Goal: Task Accomplishment & Management: Manage account settings

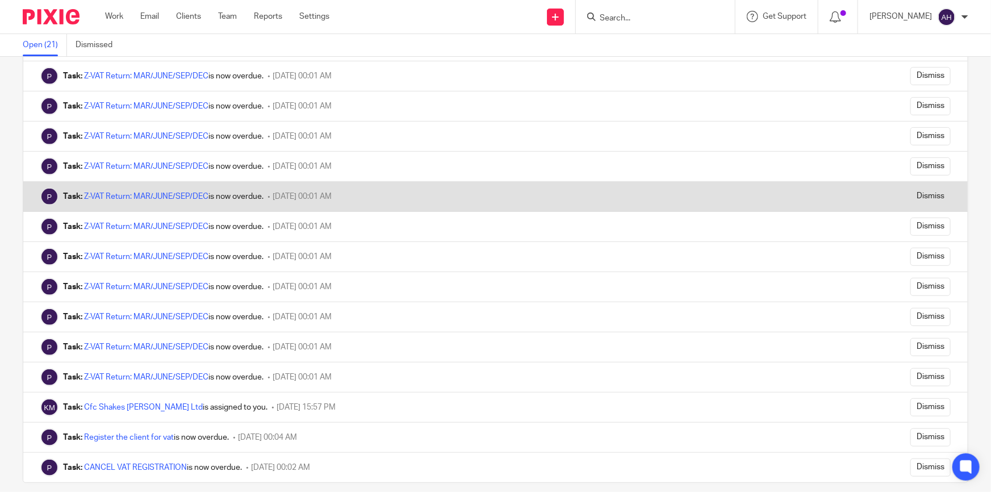
scroll to position [275, 0]
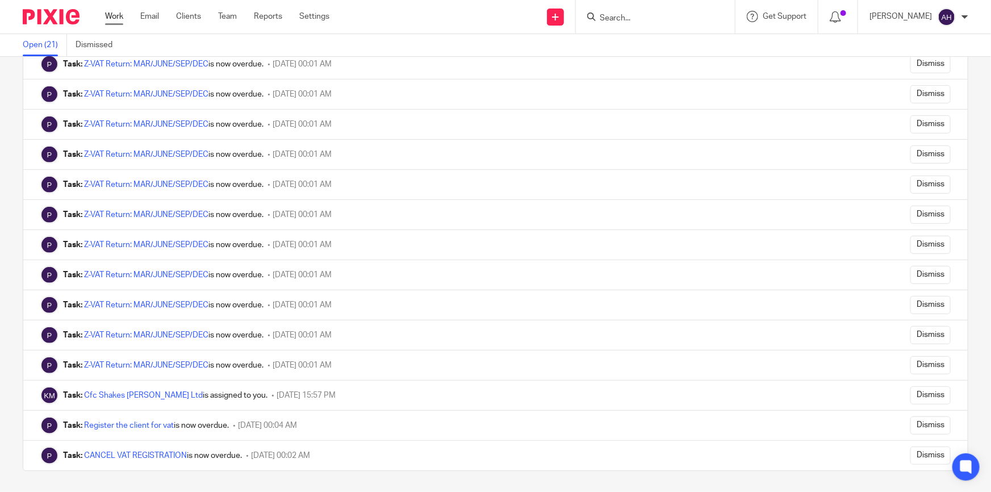
click at [114, 15] on link "Work" at bounding box center [114, 16] width 18 height 11
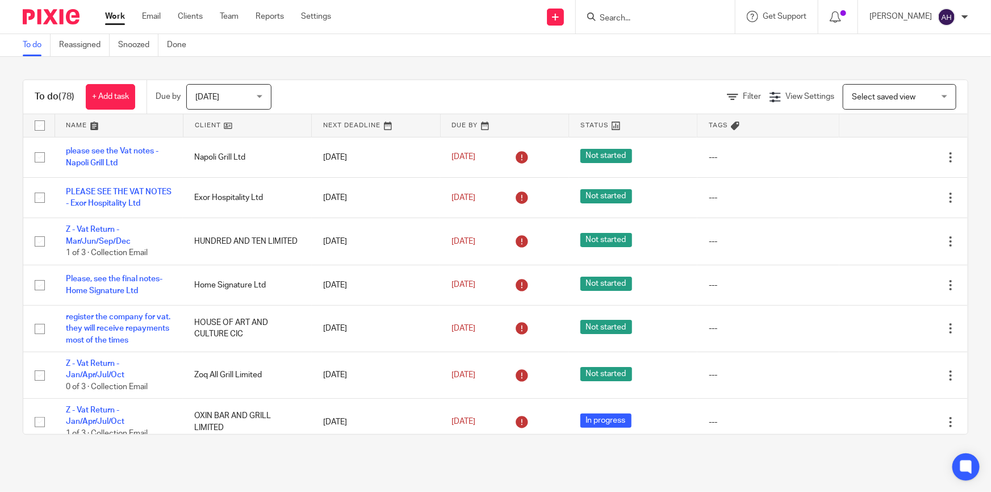
click at [98, 119] on link at bounding box center [119, 125] width 128 height 23
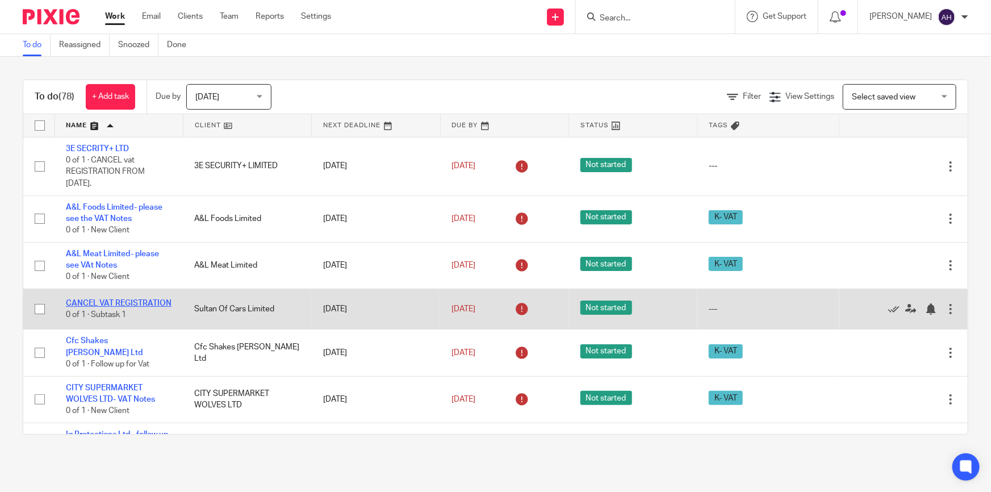
click at [105, 299] on link "CANCEL VAT REGISTRATION" at bounding box center [119, 303] width 106 height 8
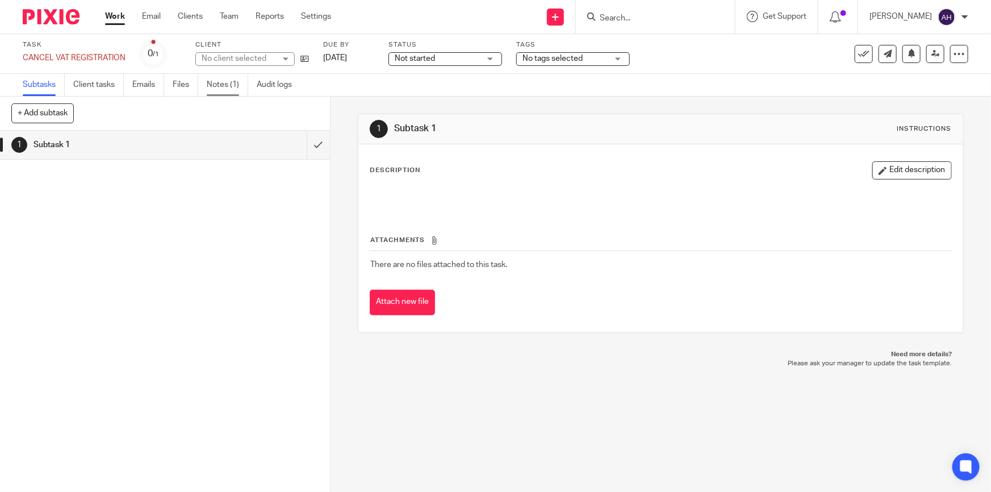
click at [225, 80] on link "Notes (1)" at bounding box center [227, 85] width 41 height 22
click at [303, 57] on icon at bounding box center [304, 59] width 9 height 9
